Goal: Task Accomplishment & Management: Manage account settings

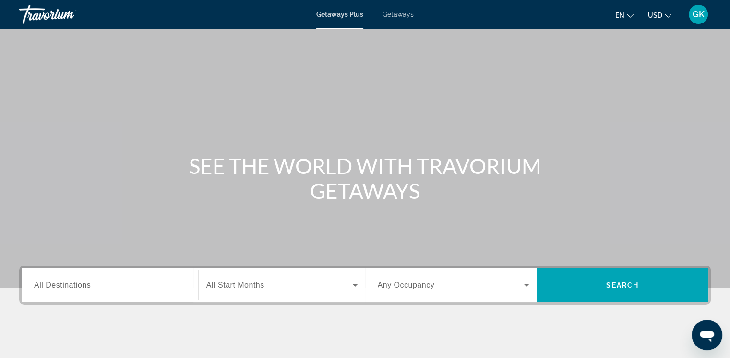
click at [104, 290] on input "Destination All Destinations" at bounding box center [110, 286] width 152 height 12
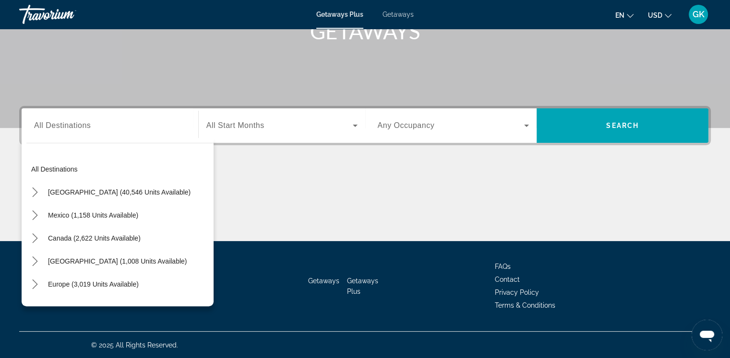
scroll to position [130, 0]
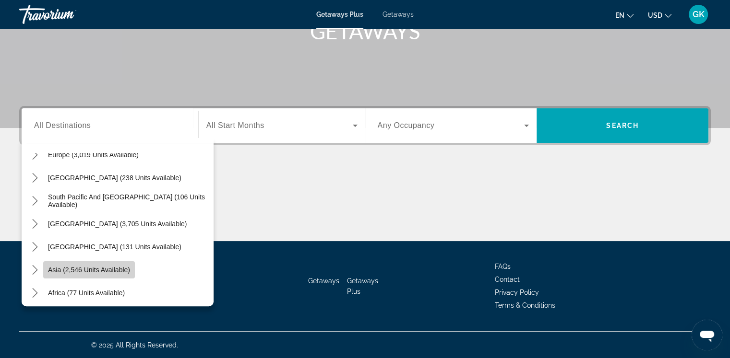
click at [110, 269] on span "Asia (2,546 units available)" at bounding box center [89, 270] width 82 height 8
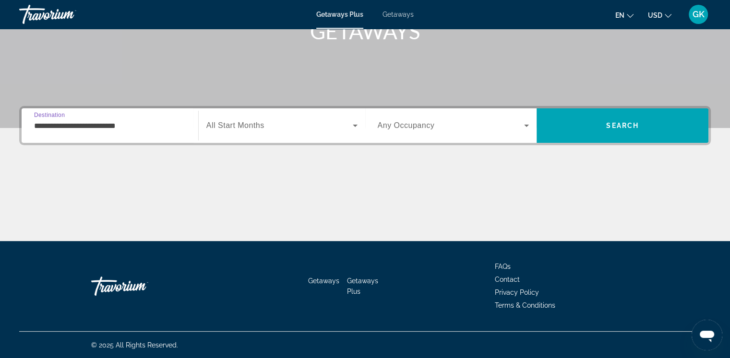
click at [130, 120] on input "**********" at bounding box center [110, 126] width 152 height 12
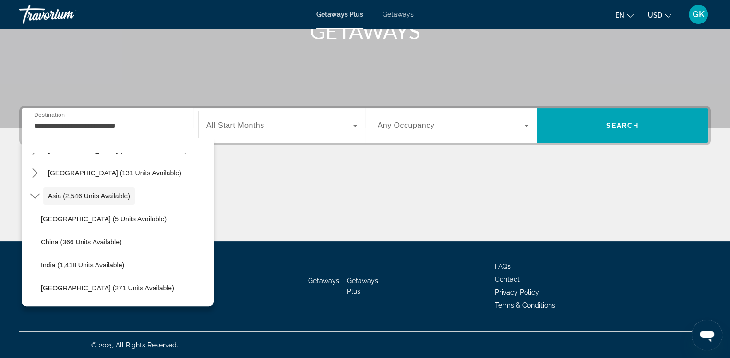
scroll to position [333, 0]
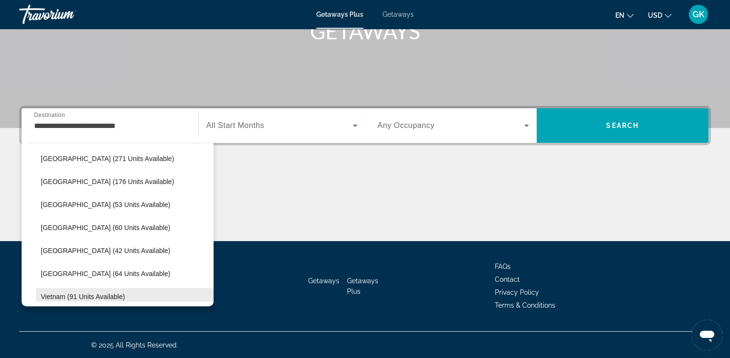
click at [108, 296] on span "Vietnam (91 units available)" at bounding box center [83, 297] width 84 height 8
type input "**********"
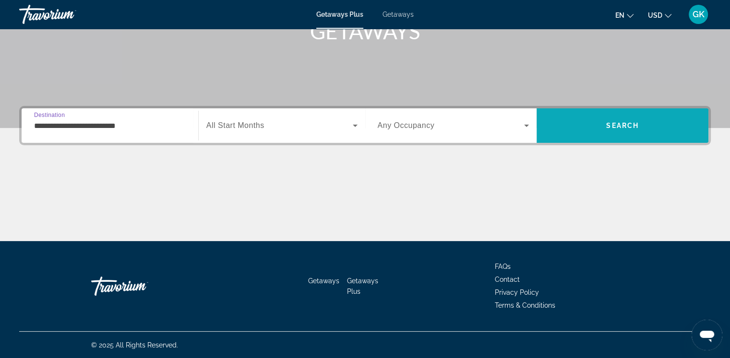
click at [609, 130] on span "Search" at bounding box center [622, 125] width 172 height 23
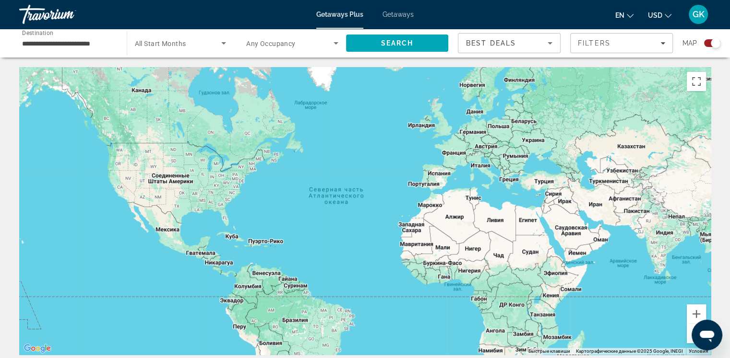
click at [633, 13] on icon "Change language" at bounding box center [630, 15] width 7 height 7
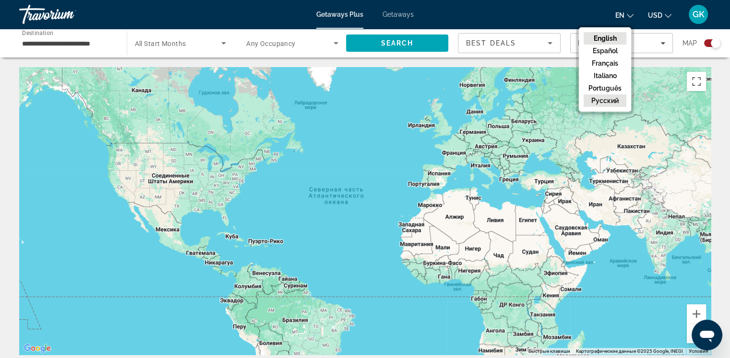
click at [614, 98] on button "русский" at bounding box center [604, 101] width 43 height 12
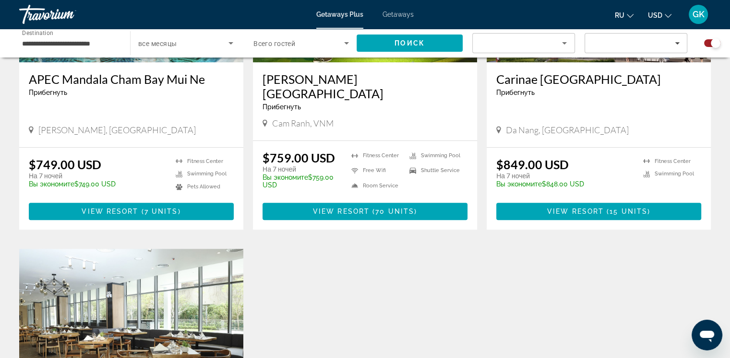
scroll to position [528, 0]
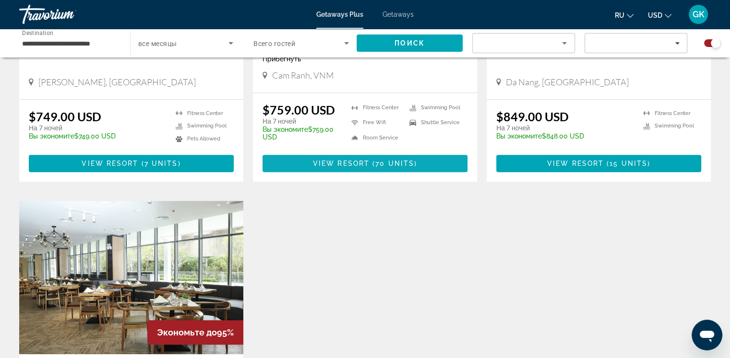
click at [366, 160] on span "View Resort" at bounding box center [341, 164] width 57 height 8
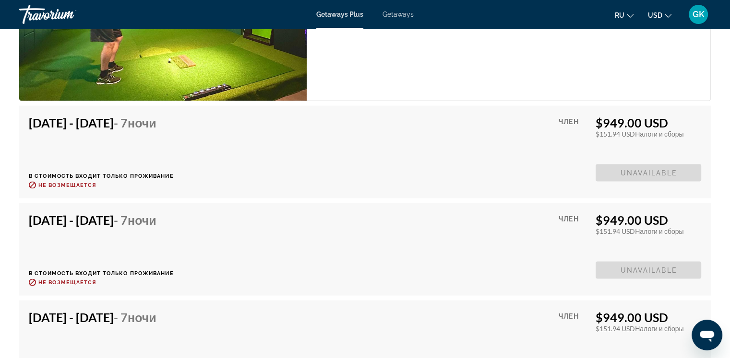
scroll to position [1583, 0]
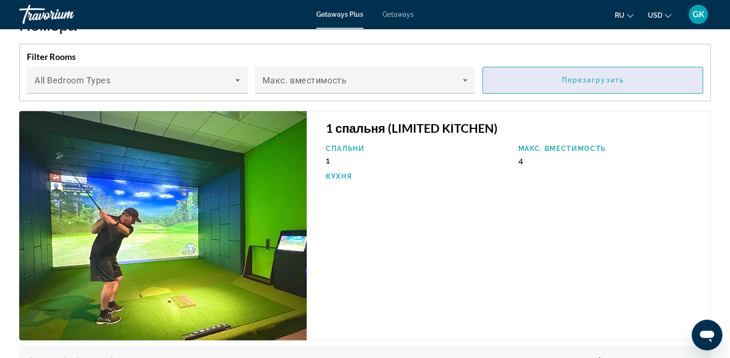
click at [595, 76] on span "Перезагрузить" at bounding box center [593, 80] width 62 height 8
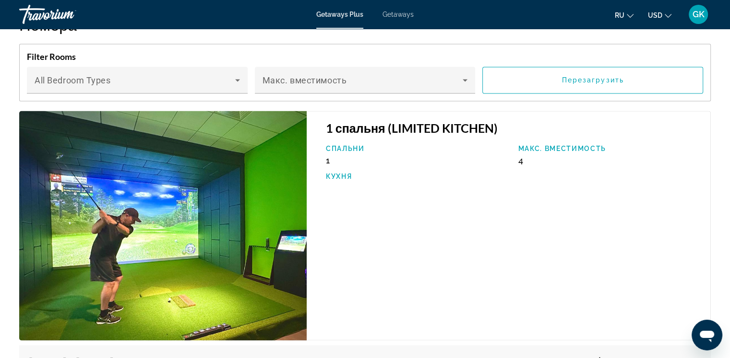
click at [395, 15] on span "Getaways" at bounding box center [397, 15] width 31 height 8
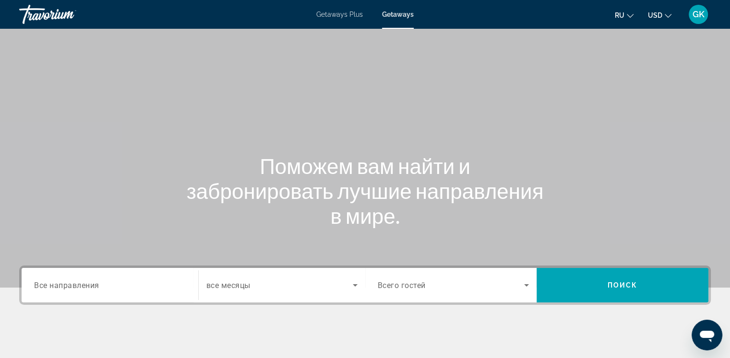
click at [667, 16] on icon "Change currency" at bounding box center [667, 15] width 7 height 7
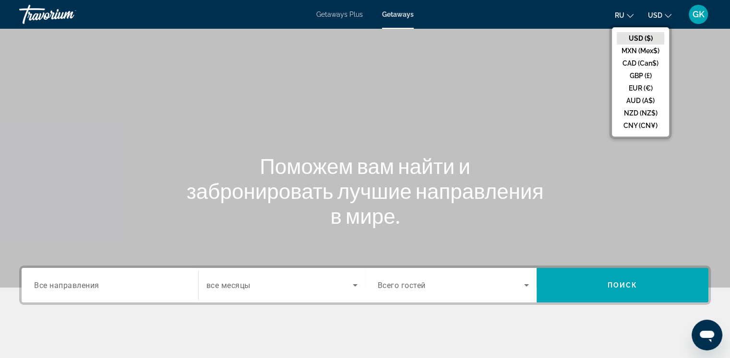
click at [667, 15] on icon "Change currency" at bounding box center [667, 15] width 7 height 7
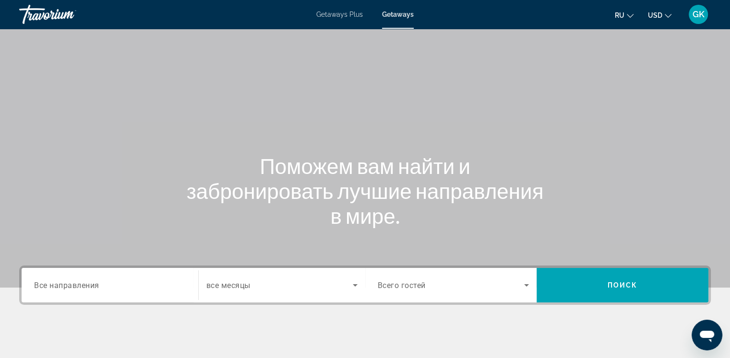
scroll to position [96, 0]
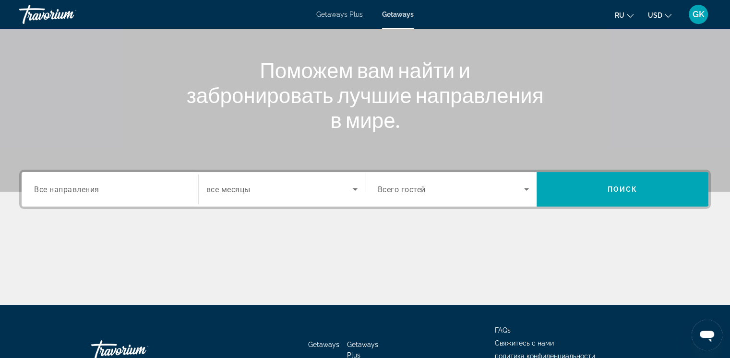
click at [87, 189] on span "Все направления" at bounding box center [66, 189] width 65 height 9
click at [87, 189] on input "Destination Все направления" at bounding box center [110, 190] width 152 height 12
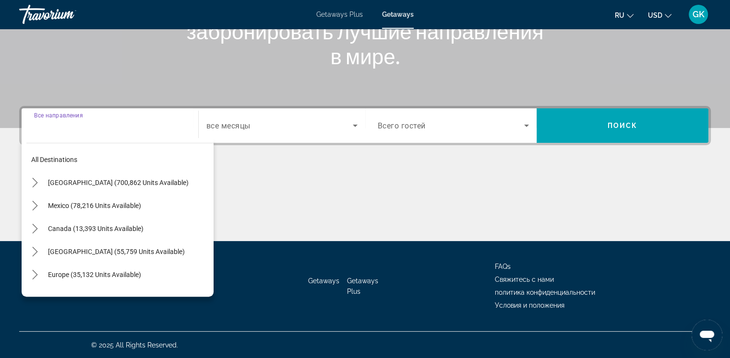
click at [205, 274] on span "Select destination: Europe (35,132 units available)" at bounding box center [128, 274] width 170 height 23
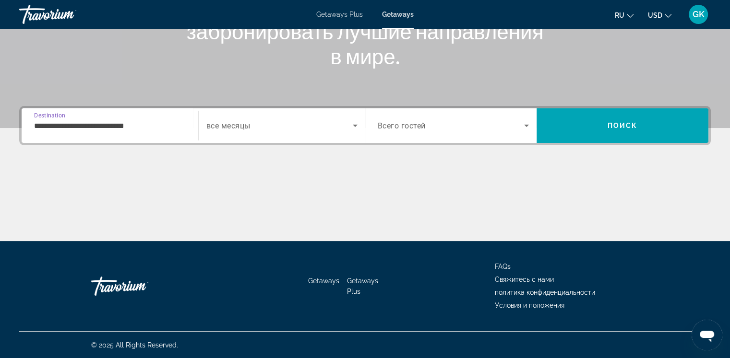
click at [99, 121] on input "**********" at bounding box center [110, 126] width 152 height 12
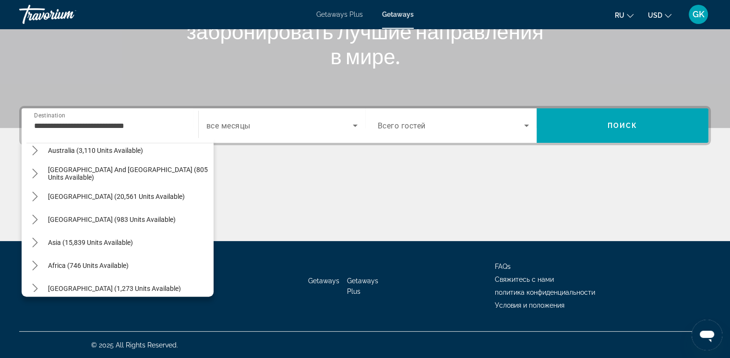
scroll to position [731, 0]
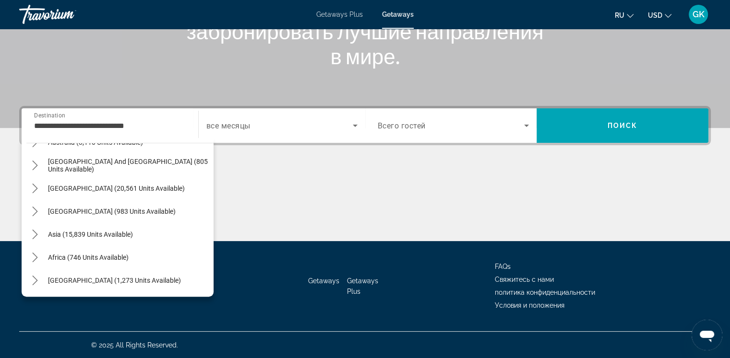
drag, startPoint x: 223, startPoint y: 287, endPoint x: 222, endPoint y: 270, distance: 17.3
click at [222, 270] on div "Getaways Getaways Plus FAQs Свяжитесь с нами политика конфиденциальности Услови…" at bounding box center [364, 286] width 691 height 90
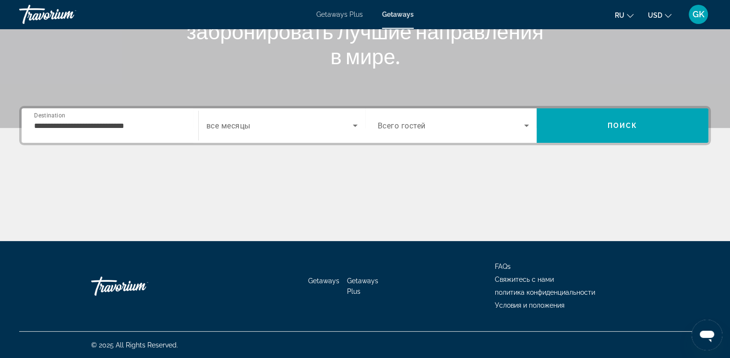
click at [155, 123] on input "**********" at bounding box center [110, 126] width 152 height 12
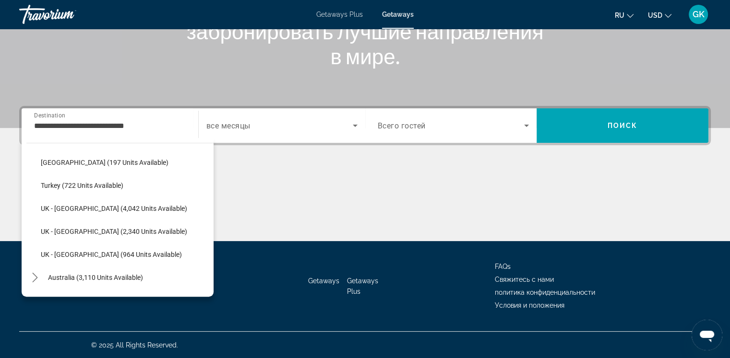
scroll to position [598, 0]
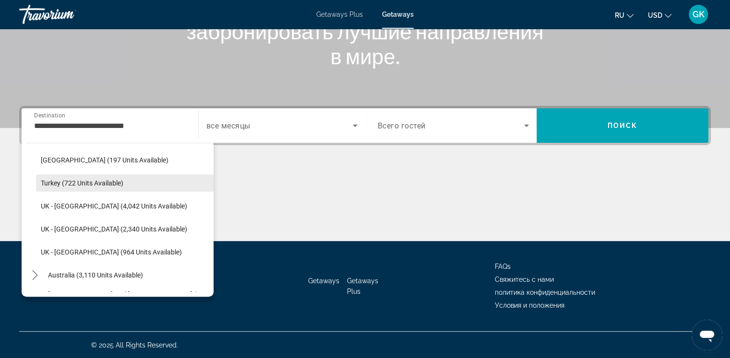
click at [90, 183] on span "Turkey (722 units available)" at bounding box center [82, 183] width 83 height 8
type input "**********"
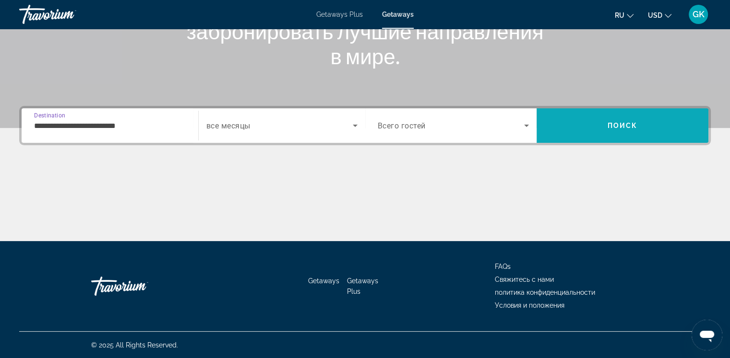
click at [593, 121] on span "Search" at bounding box center [622, 125] width 172 height 23
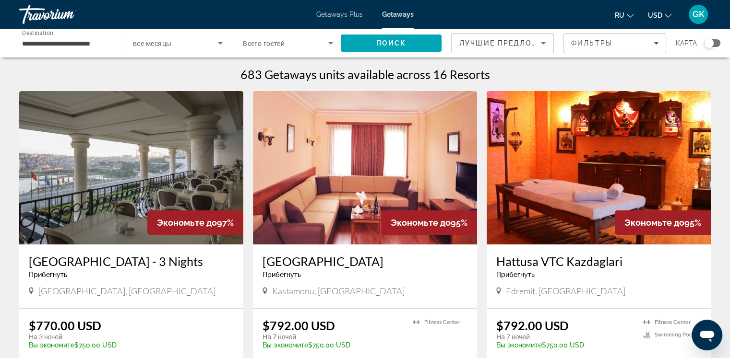
click at [694, 11] on span "GK" at bounding box center [698, 15] width 12 height 10
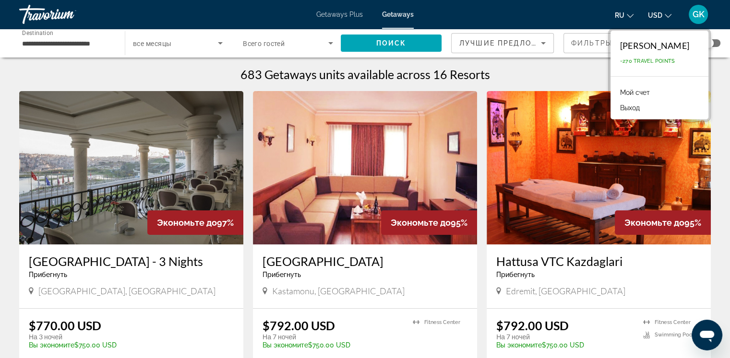
click at [615, 93] on link "Мой счет" at bounding box center [634, 92] width 39 height 12
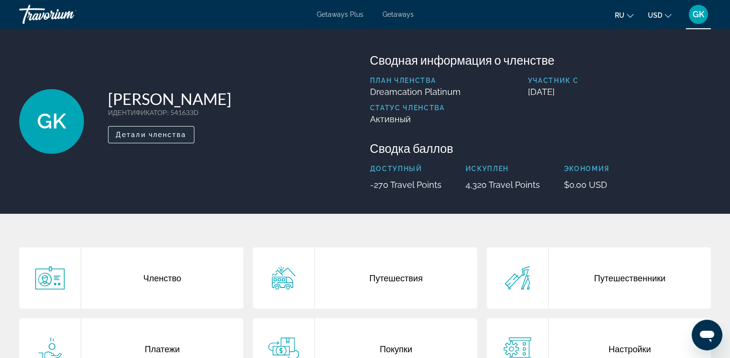
click at [149, 135] on span "Детали членства" at bounding box center [151, 135] width 71 height 8
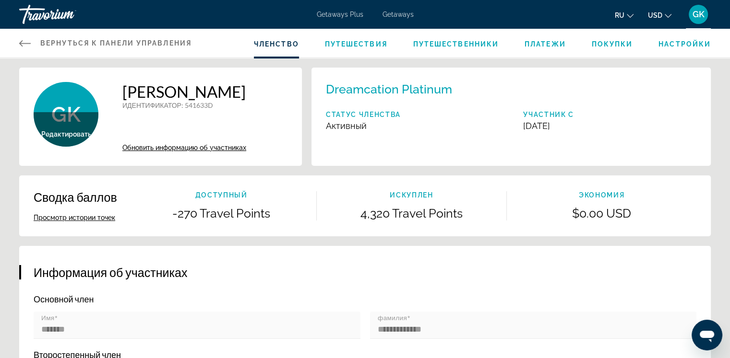
click at [543, 45] on span "Платежи" at bounding box center [544, 44] width 41 height 8
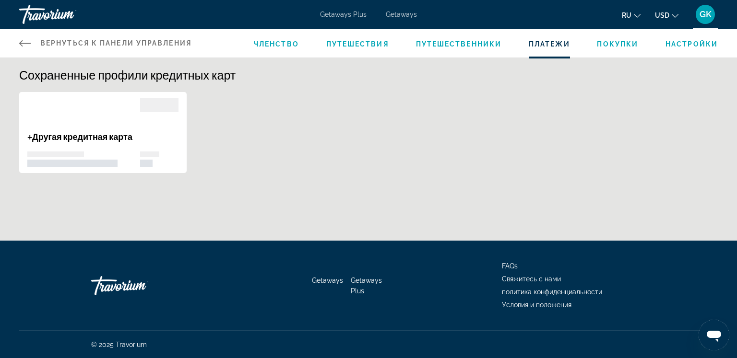
click at [616, 47] on span "Покупки" at bounding box center [617, 44] width 41 height 8
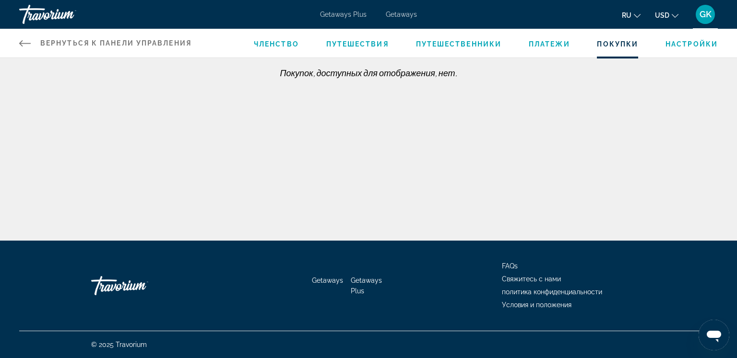
click at [278, 47] on span "Членство" at bounding box center [276, 44] width 45 height 8
